Goal: Browse casually: Explore the website without a specific task or goal

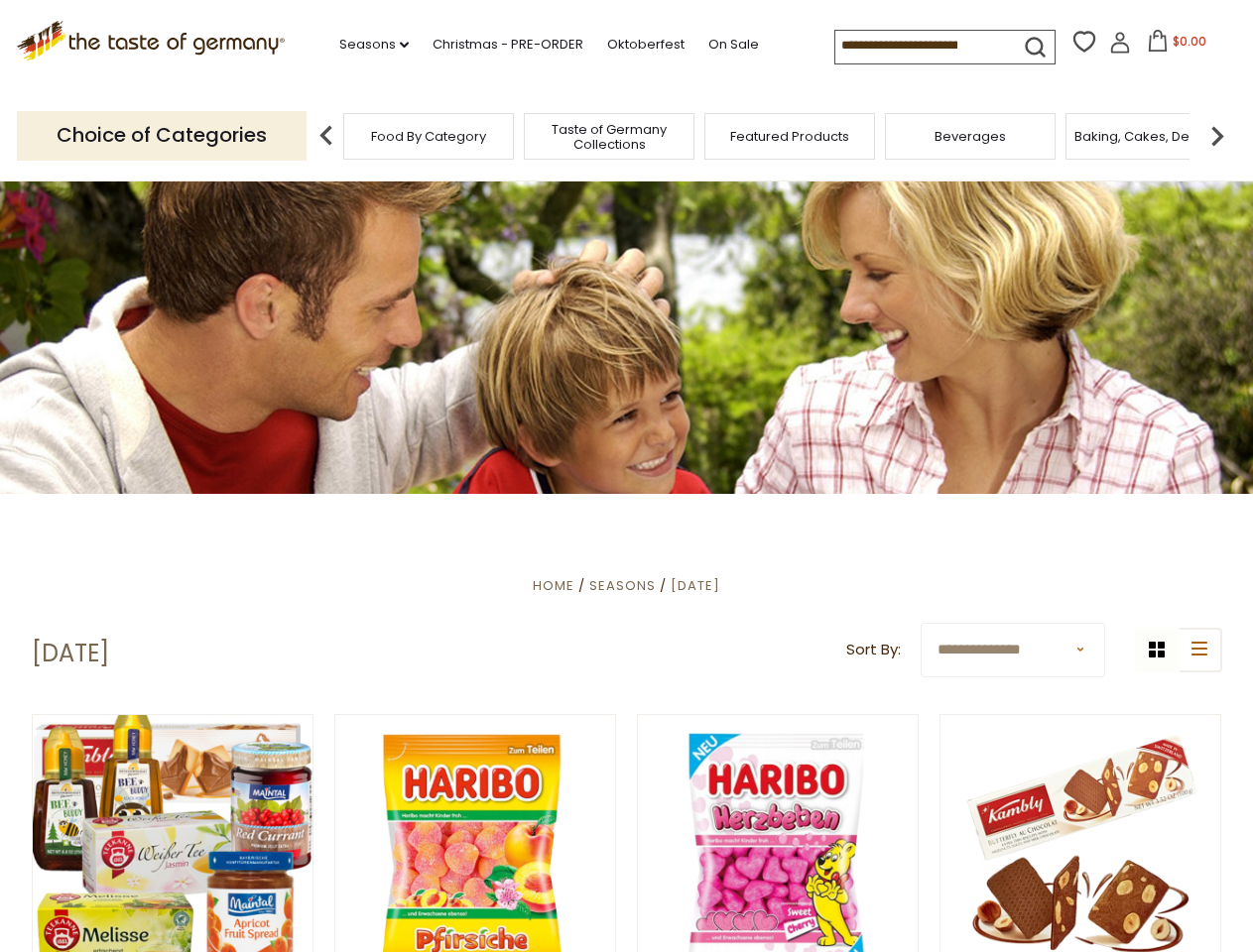
click at [626, 476] on div at bounding box center [626, 337] width 1253 height 314
click at [367, 45] on link "Seasons dropdown_arrow" at bounding box center [375, 45] width 70 height 22
click at [920, 46] on input at bounding box center [919, 45] width 167 height 28
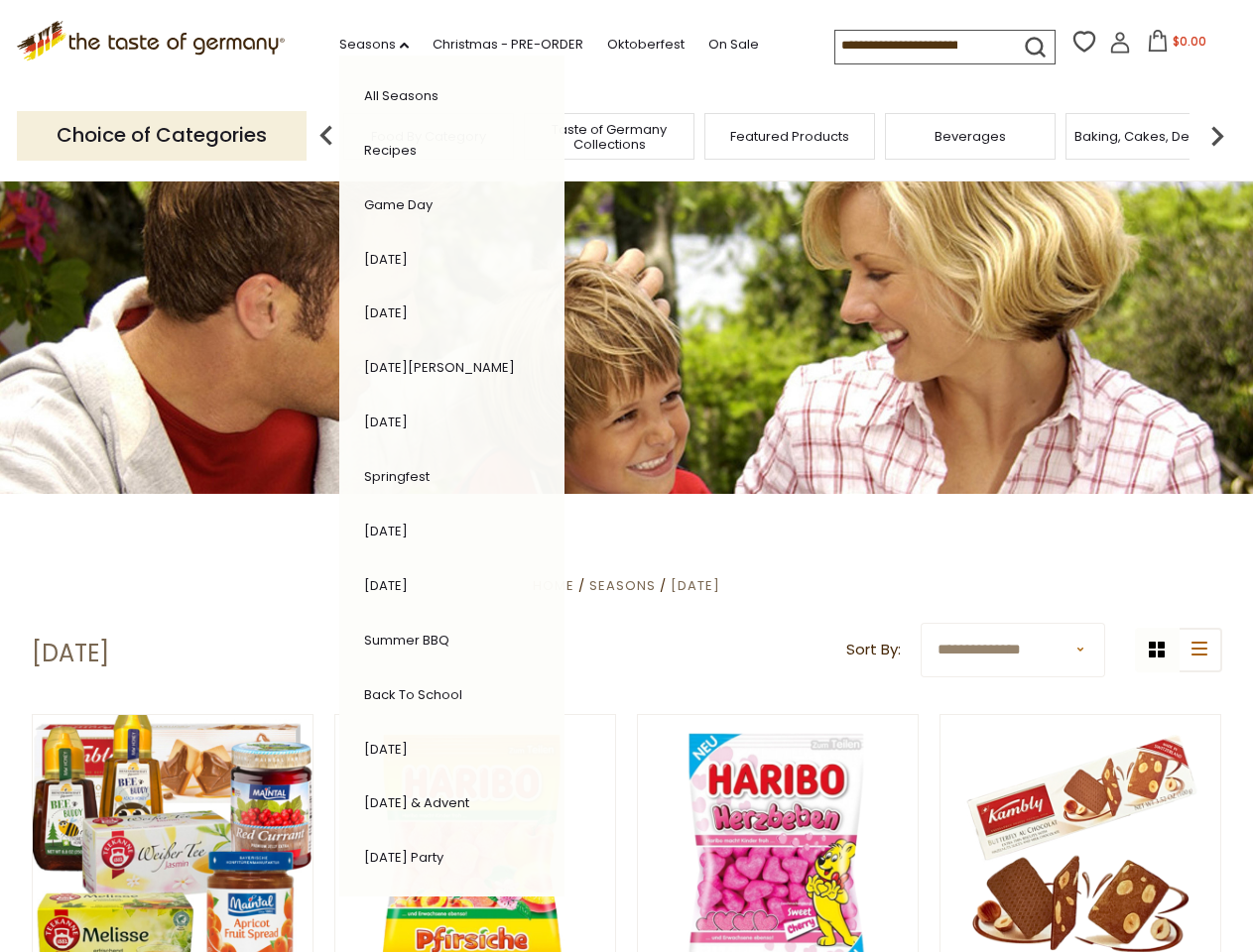
click at [1173, 47] on span "$0.00" at bounding box center [1190, 41] width 34 height 17
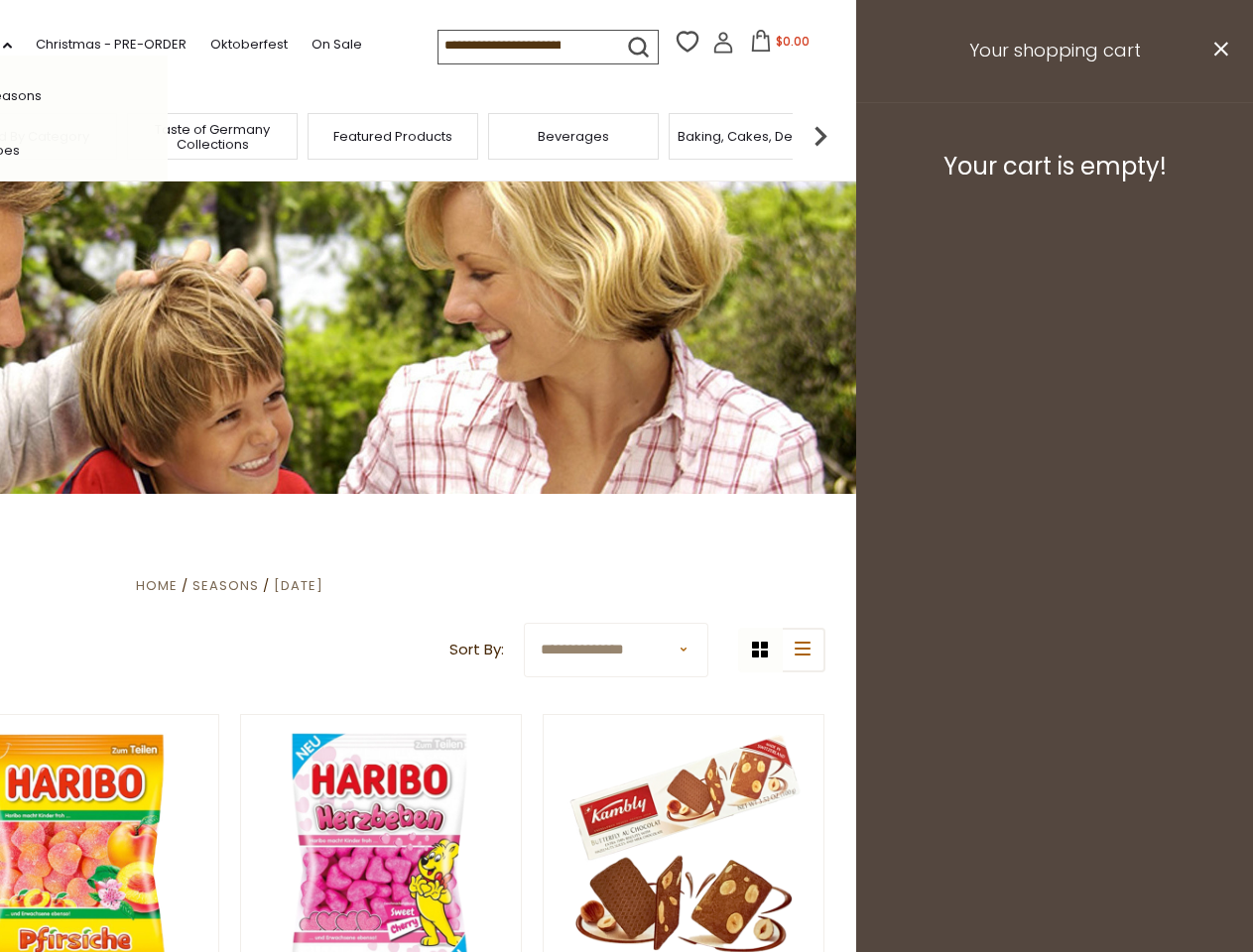
click at [167, 134] on div "All Seasons Recipes Game Day Valentine's Day Karneval St. Patrick's Day Easter …" at bounding box center [55, 476] width 225 height 841
click at [841, 134] on img at bounding box center [821, 136] width 40 height 40
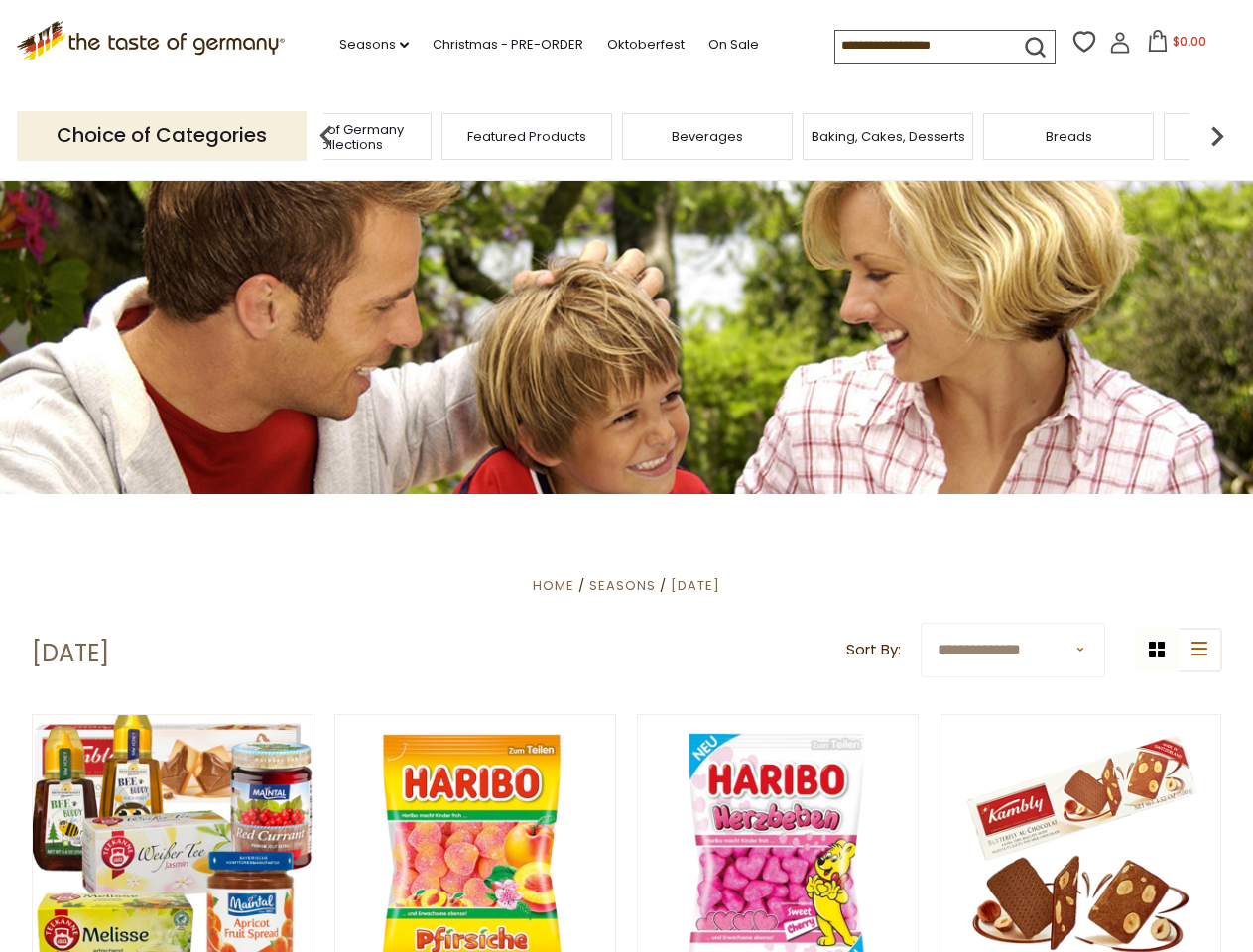
click at [1157, 650] on div "grid icon list icon" at bounding box center [1179, 650] width 88 height 45
click at [1199, 650] on icon at bounding box center [1199, 649] width 16 height 14
